Goal: Information Seeking & Learning: Find specific page/section

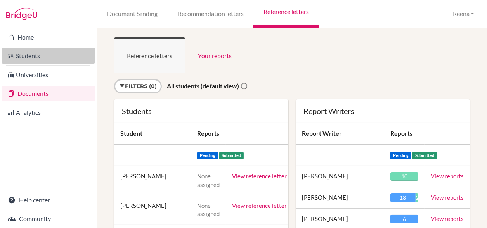
click at [43, 59] on link "Students" at bounding box center [49, 56] width 94 height 16
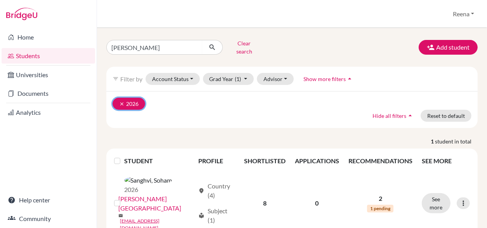
click at [123, 101] on icon "clear" at bounding box center [121, 103] width 5 height 5
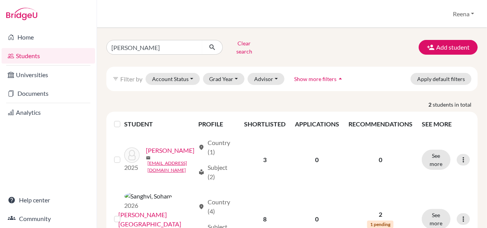
click at [337, 75] on icon "arrow_drop_up" at bounding box center [341, 79] width 8 height 8
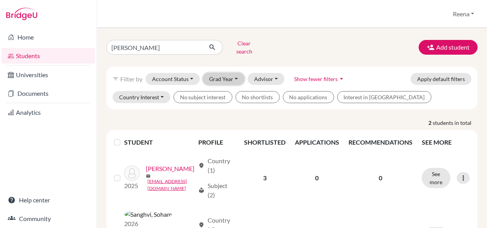
click at [232, 73] on button "Grad Year" at bounding box center [224, 79] width 42 height 12
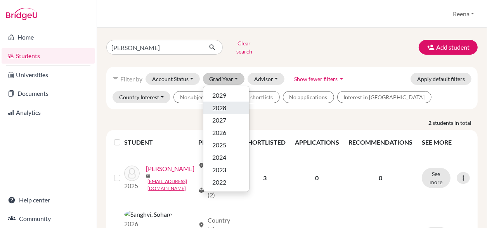
click at [225, 105] on span "2028" at bounding box center [220, 107] width 14 height 9
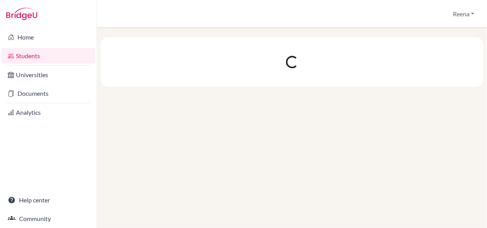
click at [225, 105] on div at bounding box center [292, 128] width 390 height 200
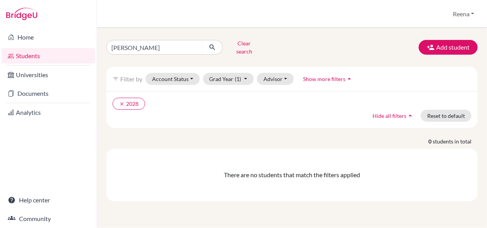
click at [230, 174] on div "There are no students that match the filters applied" at bounding box center [292, 175] width 372 height 53
click at [274, 73] on button "Advisor" at bounding box center [275, 79] width 37 height 12
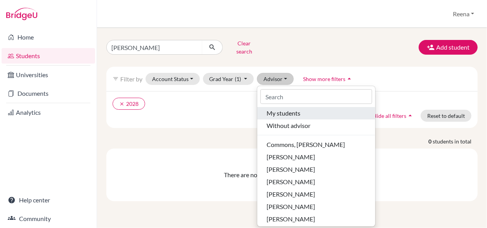
click at [294, 109] on span "My students" at bounding box center [284, 113] width 34 height 9
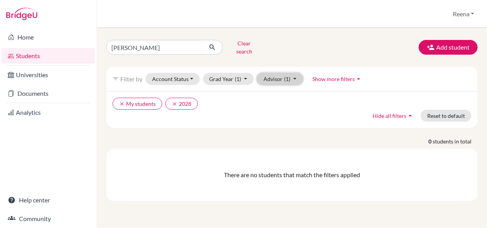
click at [295, 75] on button "Advisor (1)" at bounding box center [280, 79] width 46 height 12
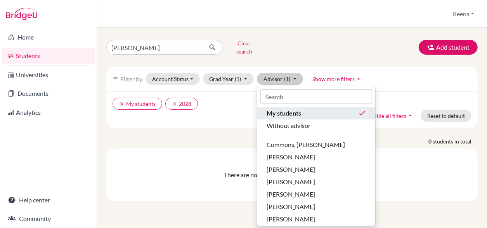
click at [302, 110] on div "My students done" at bounding box center [316, 113] width 99 height 9
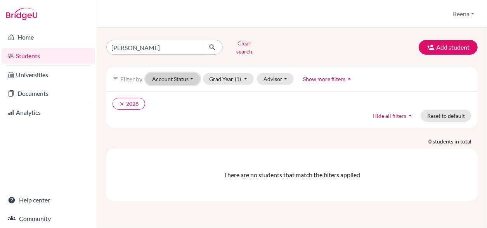
click at [164, 73] on button "Account Status" at bounding box center [173, 79] width 54 height 12
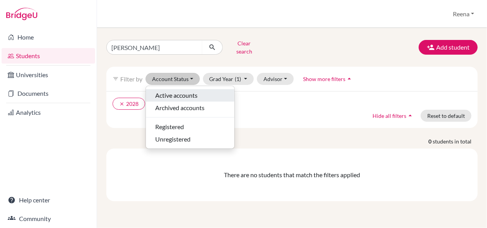
click at [169, 91] on span "Active accounts" at bounding box center [176, 95] width 42 height 9
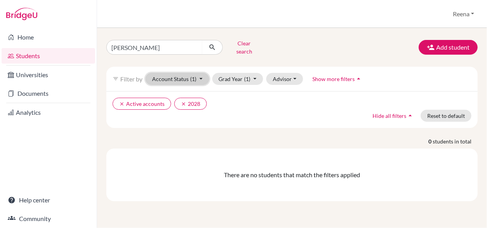
click at [199, 73] on button "Account Status (1)" at bounding box center [178, 79] width 64 height 12
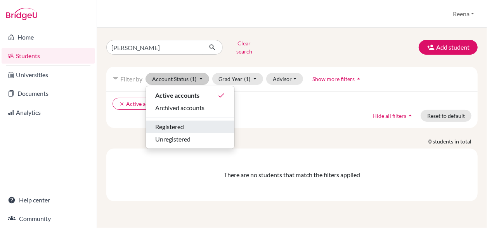
click at [191, 122] on div "Registered" at bounding box center [190, 126] width 70 height 9
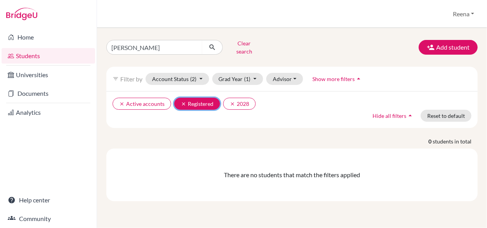
click at [181, 101] on icon "clear" at bounding box center [183, 103] width 5 height 5
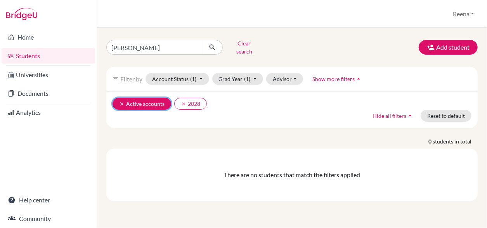
click at [120, 101] on icon "clear" at bounding box center [121, 103] width 5 height 5
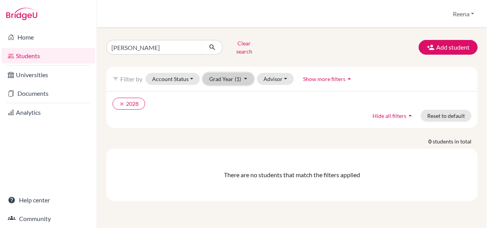
click at [221, 73] on button "Grad Year (1)" at bounding box center [228, 79] width 51 height 12
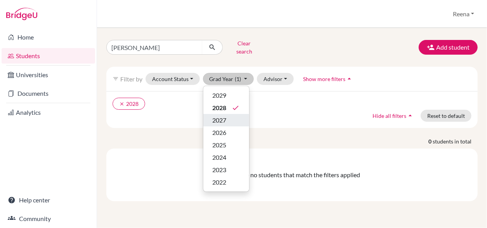
click at [223, 116] on span "2027" at bounding box center [220, 120] width 14 height 9
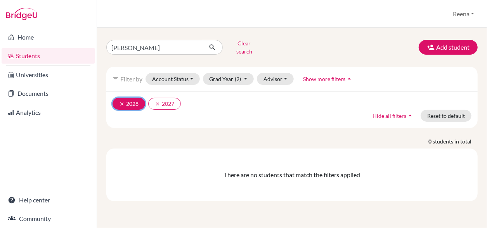
click at [124, 101] on icon "clear" at bounding box center [121, 103] width 5 height 5
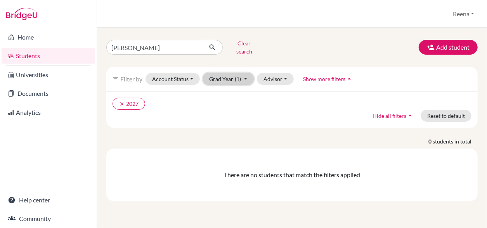
click at [240, 77] on button "Grad Year (1)" at bounding box center [228, 79] width 51 height 12
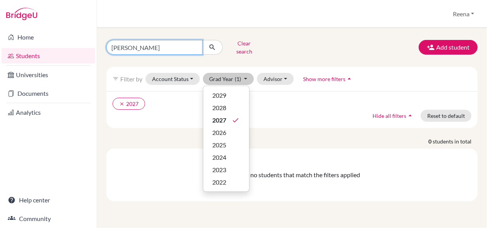
click at [131, 43] on input "[PERSON_NAME]" at bounding box center [154, 47] width 96 height 15
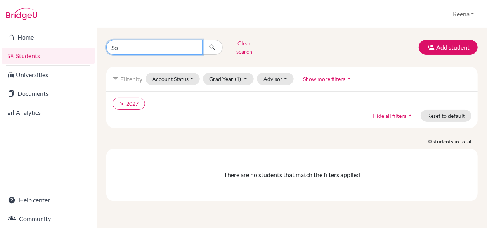
type input "S"
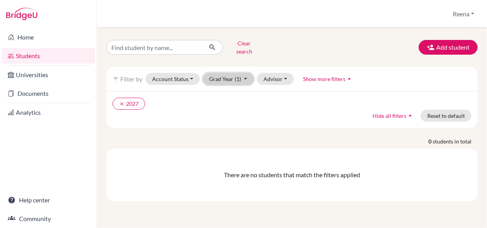
click at [241, 73] on button "Grad Year (1)" at bounding box center [228, 79] width 51 height 12
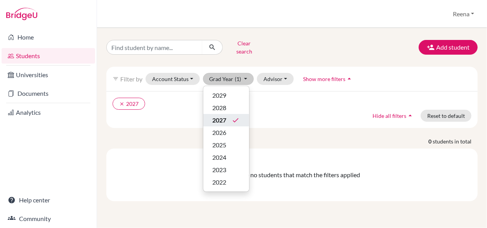
click at [225, 116] on span "2027" at bounding box center [220, 120] width 14 height 9
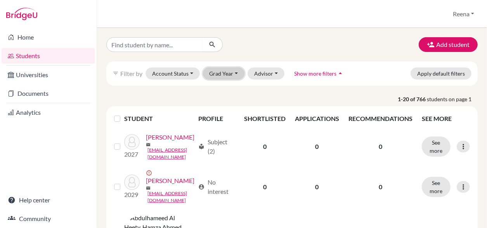
click at [239, 71] on button "Grad Year" at bounding box center [224, 74] width 42 height 12
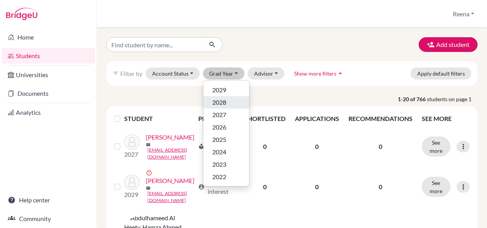
click at [218, 104] on span "2028" at bounding box center [220, 102] width 14 height 9
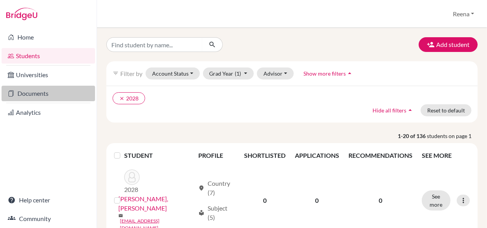
click at [41, 95] on link "Documents" at bounding box center [49, 94] width 94 height 16
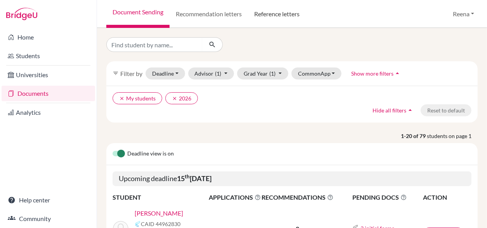
click at [284, 16] on link "Reference letters" at bounding box center [277, 14] width 58 height 28
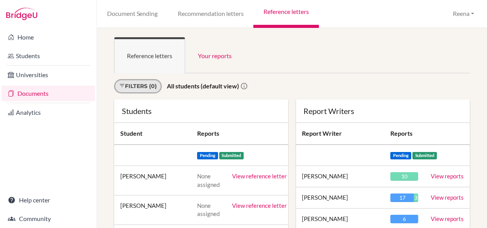
click at [134, 88] on link "Filters (0)" at bounding box center [138, 86] width 48 height 14
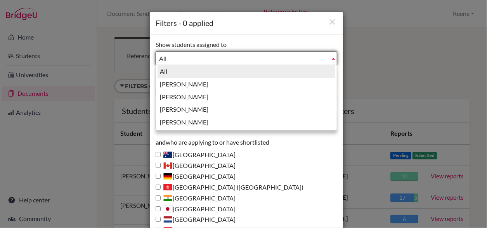
click at [171, 59] on span "All" at bounding box center [243, 59] width 168 height 14
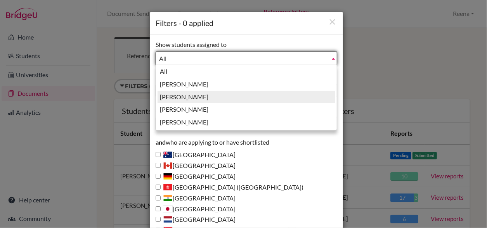
click at [180, 97] on li "Guglani, Reena" at bounding box center [247, 97] width 178 height 13
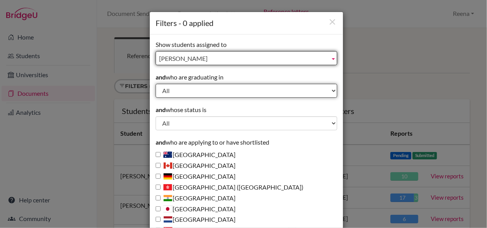
click at [178, 92] on select "All 2029 2028 2027 2026 2025 2024 2023 2022" at bounding box center [247, 91] width 182 height 14
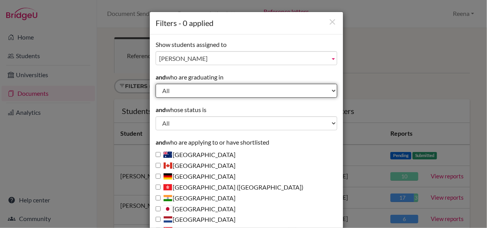
select select "2026"
click at [156, 84] on select "All 2029 2028 2027 2026 2025 2024 2023 2022" at bounding box center [247, 91] width 182 height 14
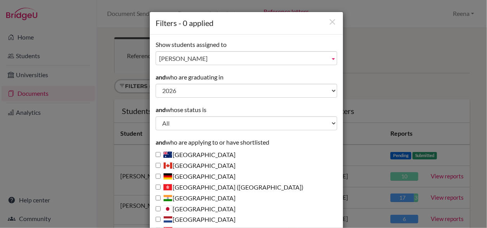
click at [385, 80] on div "Filters - 0 applied Show students assigned to All Ferrari, Abigail Guglani, Ree…" at bounding box center [243, 114] width 487 height 228
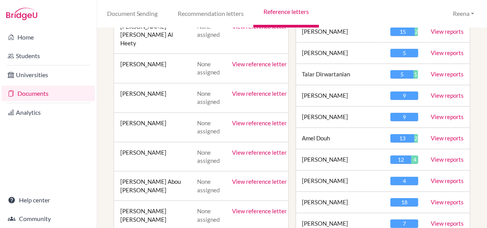
scroll to position [209, 0]
